Goal: Task Accomplishment & Management: Use online tool/utility

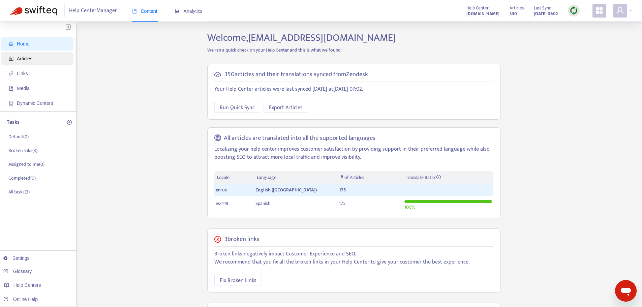
click at [29, 58] on span "Articles" at bounding box center [25, 58] width 16 height 5
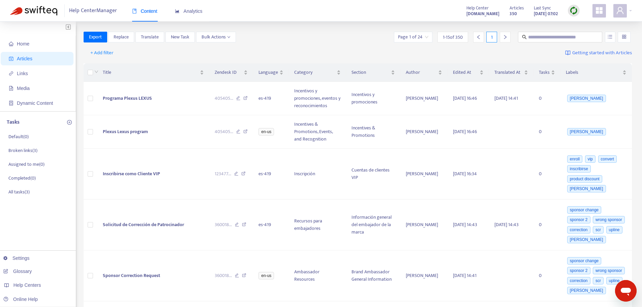
click at [570, 10] on img at bounding box center [574, 10] width 8 height 8
click at [582, 27] on link "Quick Sync" at bounding box center [587, 25] width 29 height 8
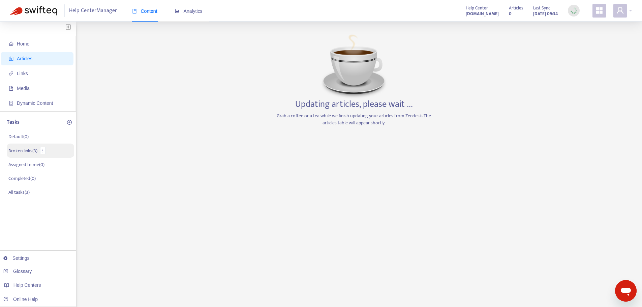
click at [20, 151] on p "Broken links ( 3 )" at bounding box center [22, 150] width 29 height 7
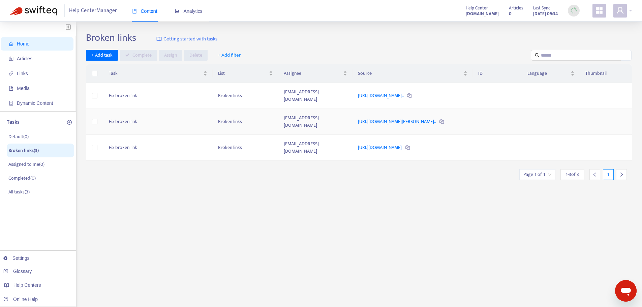
click at [353, 115] on td "https://plexusworldwide.com/product/plexus-block?sponsor=stanley..." at bounding box center [413, 122] width 120 height 26
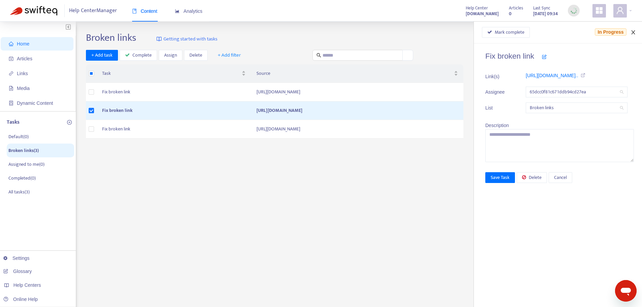
click at [633, 33] on icon "close" at bounding box center [633, 32] width 5 height 5
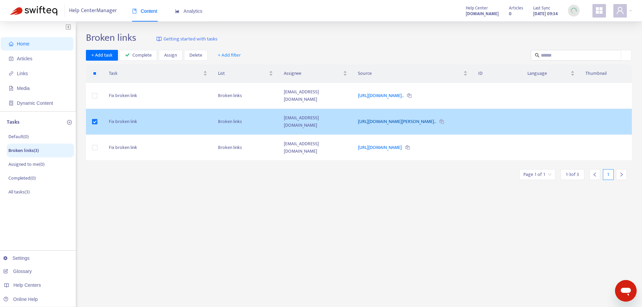
click at [358, 118] on link "https://plexusworldwide.com/product/plexus-block?sponsor=stanley..." at bounding box center [397, 122] width 79 height 8
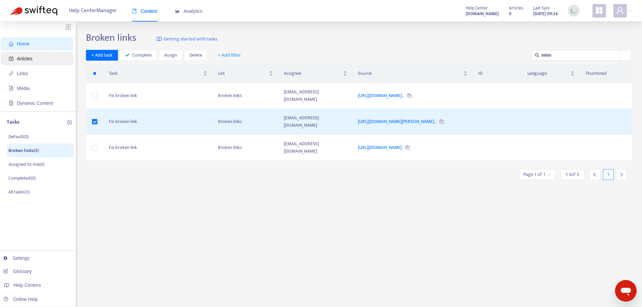
click at [30, 59] on span "Articles" at bounding box center [25, 58] width 16 height 5
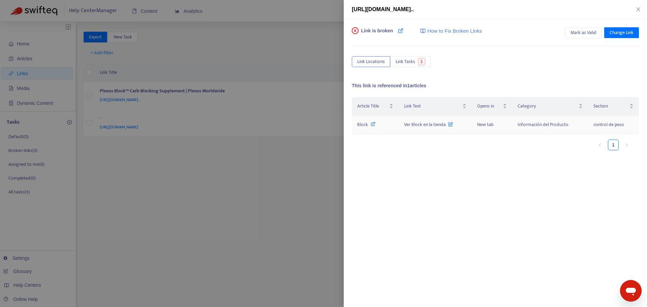
click at [360, 126] on span "Block" at bounding box center [362, 125] width 11 height 8
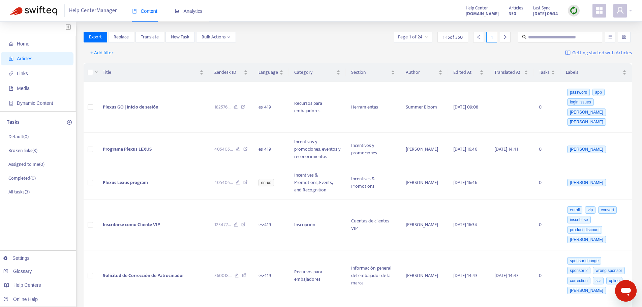
click at [577, 10] on img at bounding box center [574, 10] width 8 height 8
click at [581, 24] on link "Quick Sync" at bounding box center [587, 25] width 29 height 8
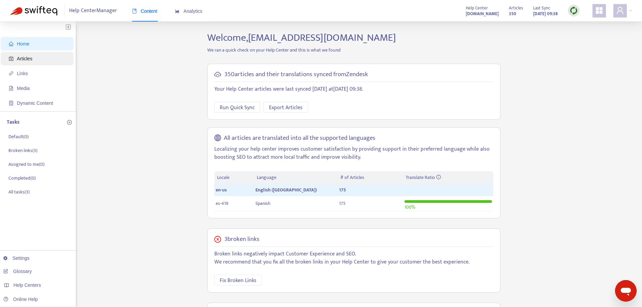
click at [36, 54] on span "Articles" at bounding box center [38, 58] width 59 height 13
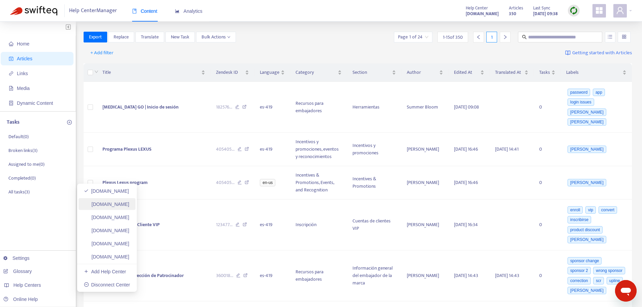
drag, startPoint x: 140, startPoint y: 208, endPoint x: 142, endPoint y: 202, distance: 6.5
click at [129, 207] on link "[DOMAIN_NAME]" at bounding box center [106, 204] width 45 height 5
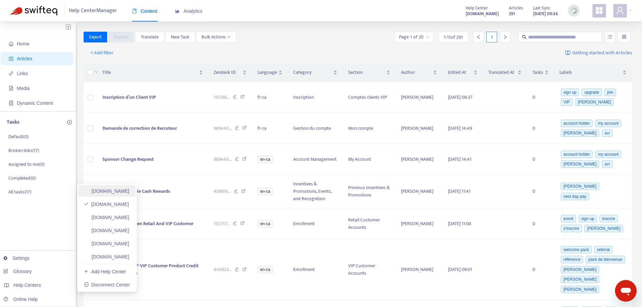
click at [110, 192] on link "[DOMAIN_NAME]" at bounding box center [106, 190] width 45 height 5
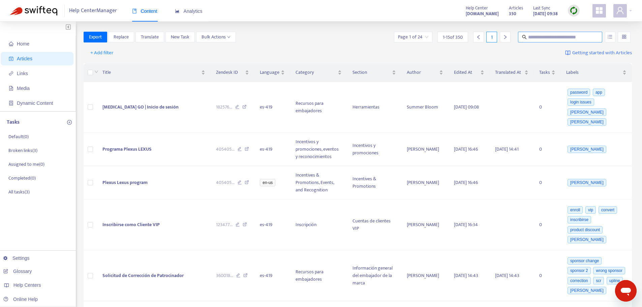
click at [531, 39] on input "text" at bounding box center [560, 36] width 65 height 7
type input "******"
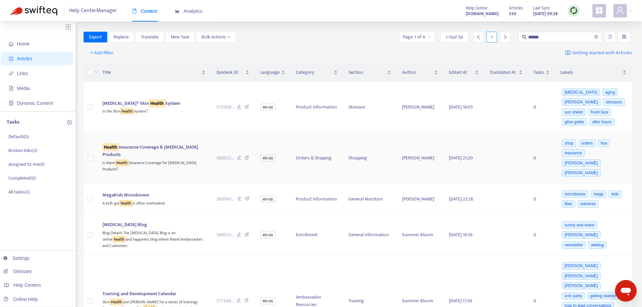
click at [150, 144] on td "Health Insurance Coverage & [MEDICAL_DATA] Products Is there Health Insurance C…" at bounding box center [154, 158] width 114 height 51
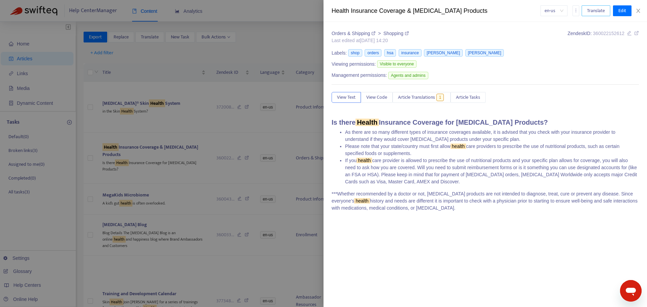
click at [598, 9] on span "Translate" at bounding box center [596, 10] width 18 height 7
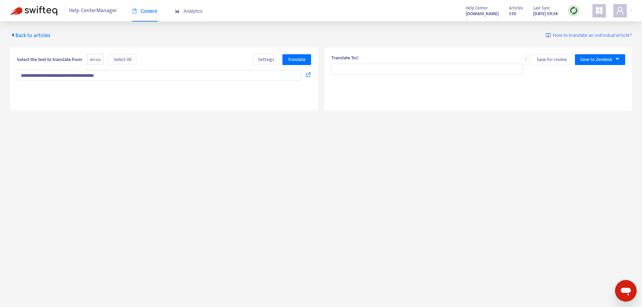
type input "**********"
type textarea "**********"
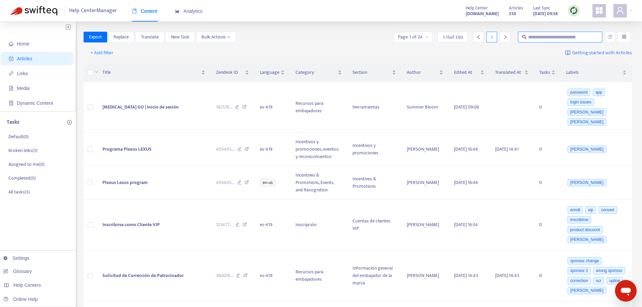
click at [546, 38] on input "text" at bounding box center [560, 36] width 65 height 7
type input "******"
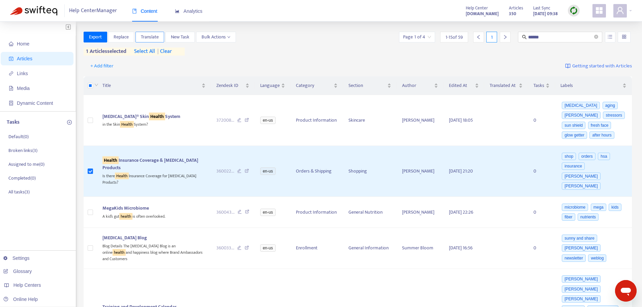
click at [157, 37] on span "Translate" at bounding box center [150, 36] width 18 height 7
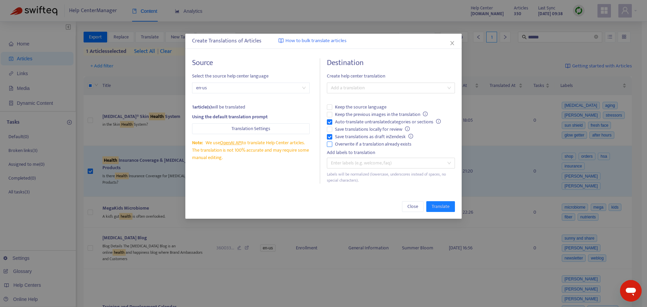
click at [385, 147] on span "Overwrite if a translation already exists" at bounding box center [373, 144] width 82 height 7
click at [370, 120] on span "Auto-translate untranslated categories or sections" at bounding box center [387, 121] width 111 height 7
click at [378, 87] on div at bounding box center [388, 88] width 118 height 8
click at [375, 112] on div "Spanish ( es-419 )" at bounding box center [390, 112] width 117 height 7
click at [454, 207] on button "Translate" at bounding box center [440, 206] width 29 height 11
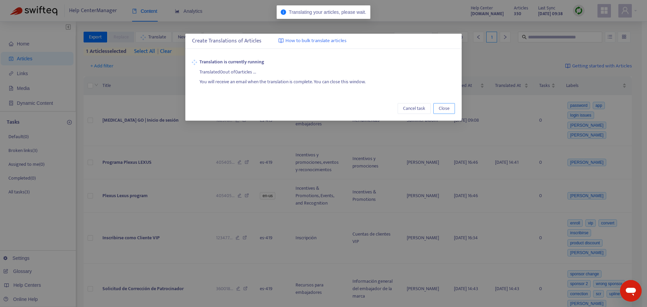
click at [449, 110] on span "Close" at bounding box center [444, 108] width 11 height 7
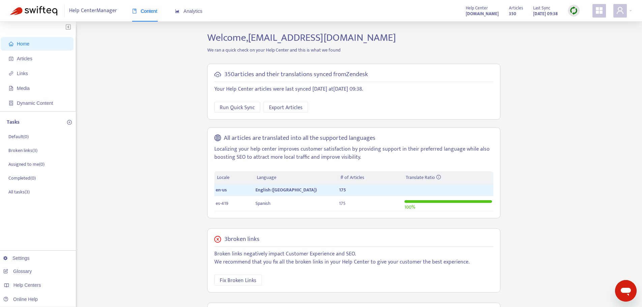
click at [577, 13] on img at bounding box center [574, 10] width 8 height 8
click at [587, 39] on link "Full Sync" at bounding box center [585, 35] width 24 height 8
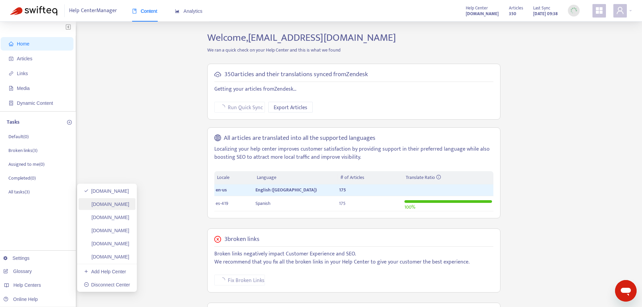
click at [129, 207] on link "[DOMAIN_NAME]" at bounding box center [106, 204] width 45 height 5
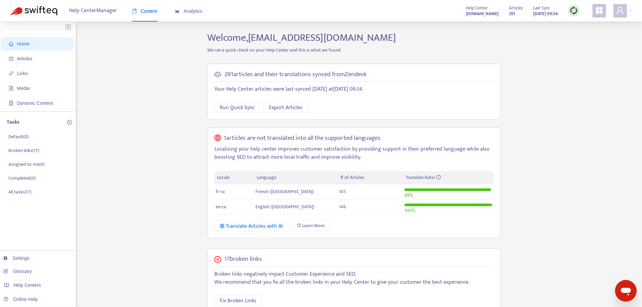
click at [572, 10] on img at bounding box center [574, 10] width 8 height 8
click at [591, 35] on link "Full Sync" at bounding box center [585, 35] width 24 height 8
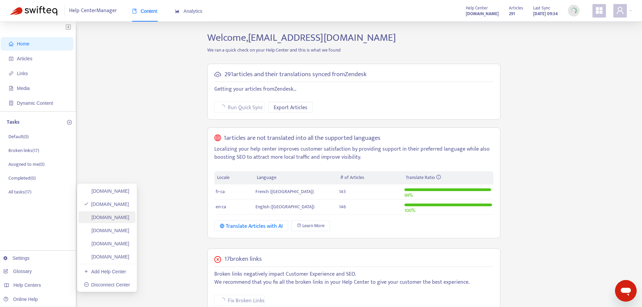
click at [129, 218] on link "[DOMAIN_NAME]" at bounding box center [106, 217] width 45 height 5
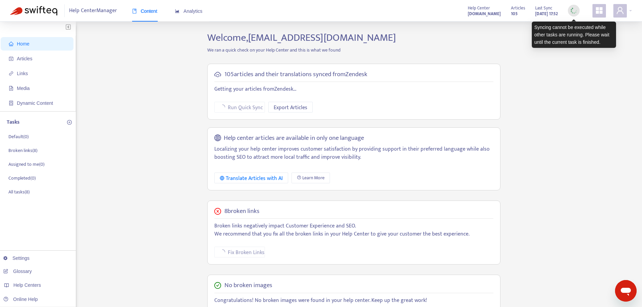
click at [575, 10] on img at bounding box center [574, 10] width 8 height 8
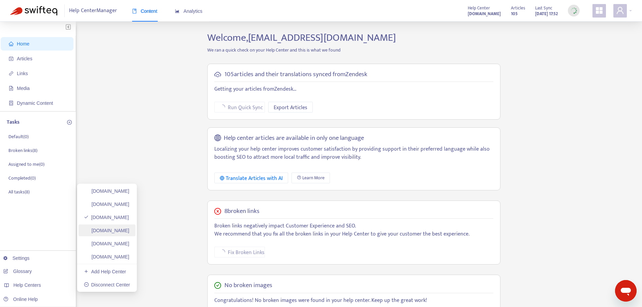
click at [111, 233] on link "[DOMAIN_NAME]" at bounding box center [106, 230] width 45 height 5
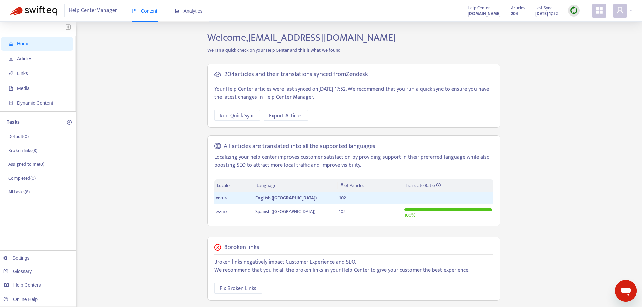
click at [573, 12] on img at bounding box center [574, 10] width 8 height 8
click at [578, 37] on link "Full Sync" at bounding box center [585, 35] width 24 height 8
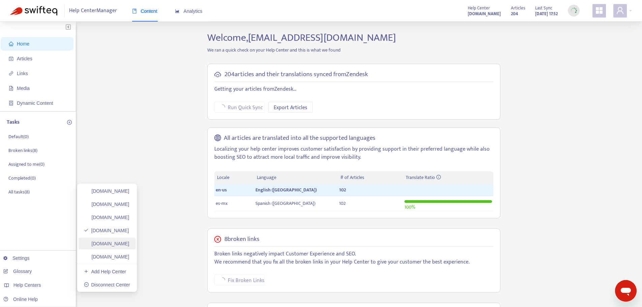
click at [122, 245] on link "[DOMAIN_NAME]" at bounding box center [106, 243] width 45 height 5
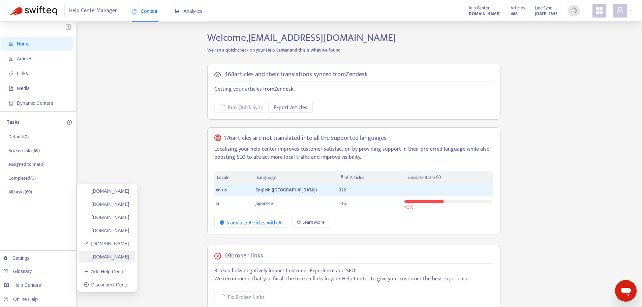
click at [124, 254] on link "[DOMAIN_NAME]" at bounding box center [106, 256] width 45 height 5
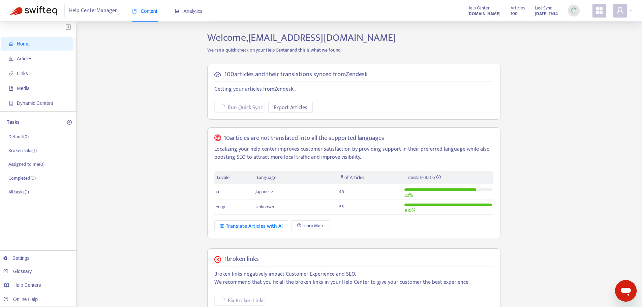
click at [575, 7] on img at bounding box center [574, 10] width 8 height 8
